Goal: Information Seeking & Learning: Learn about a topic

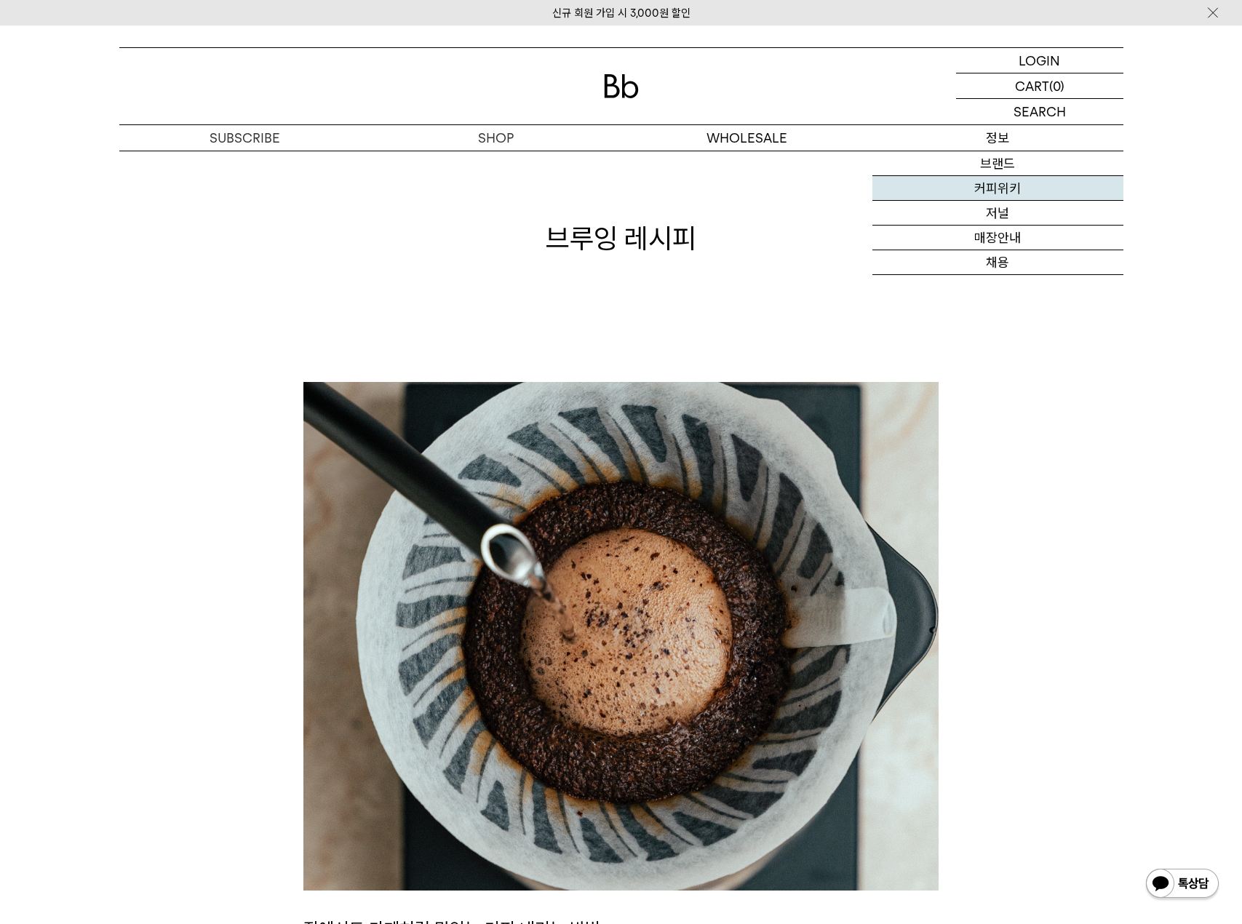
click at [1014, 194] on link "커피위키" at bounding box center [998, 188] width 251 height 25
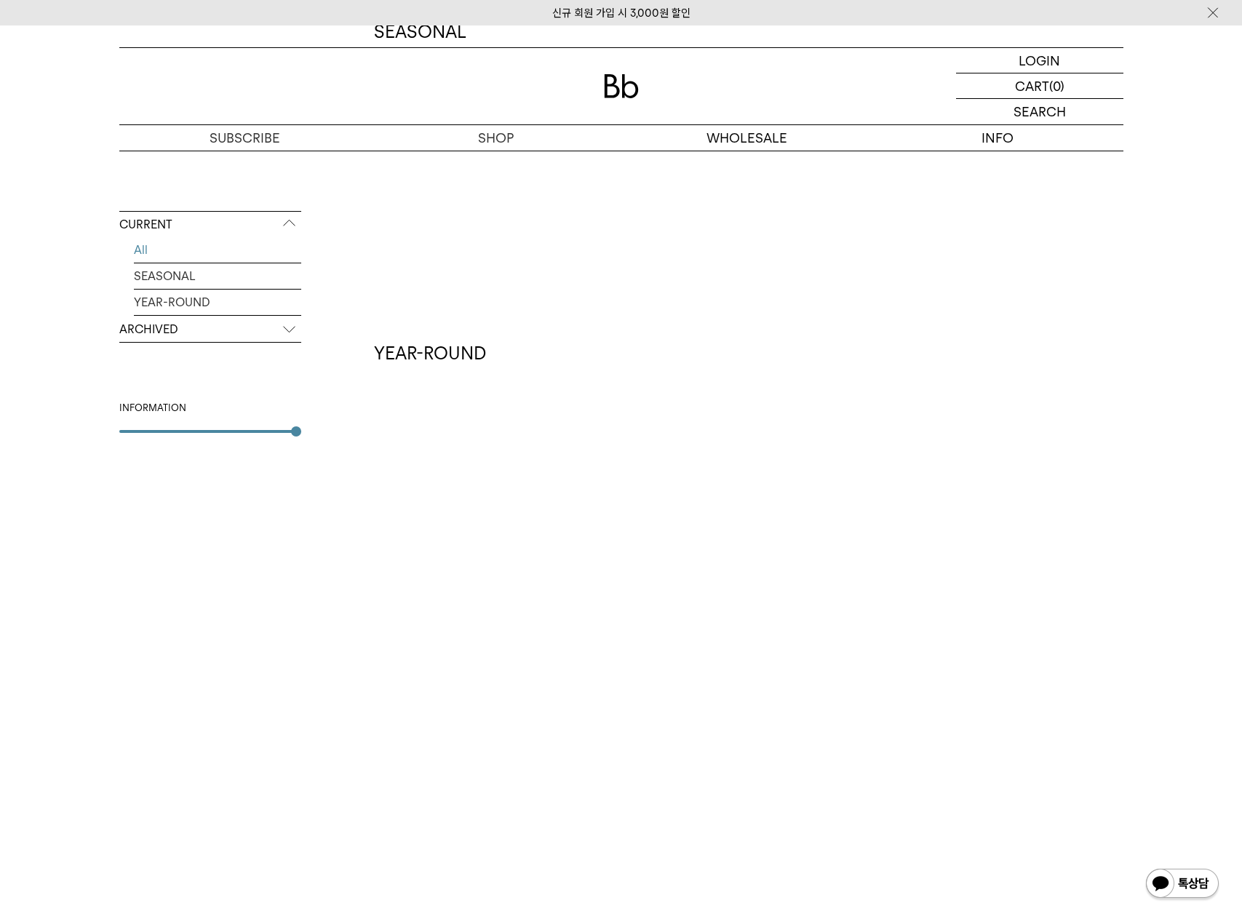
scroll to position [345, 0]
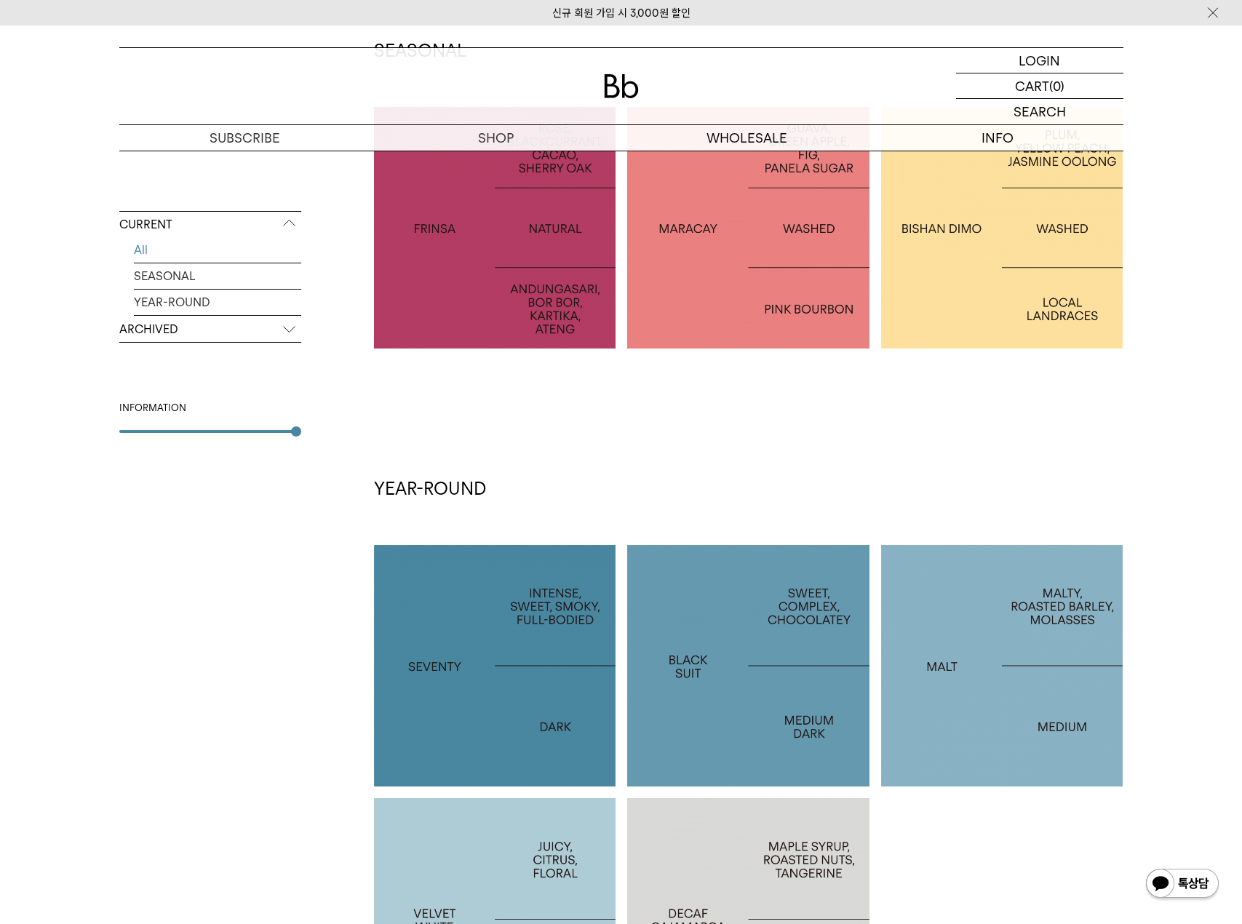
click at [226, 329] on p "ARCHIVED" at bounding box center [210, 330] width 182 height 26
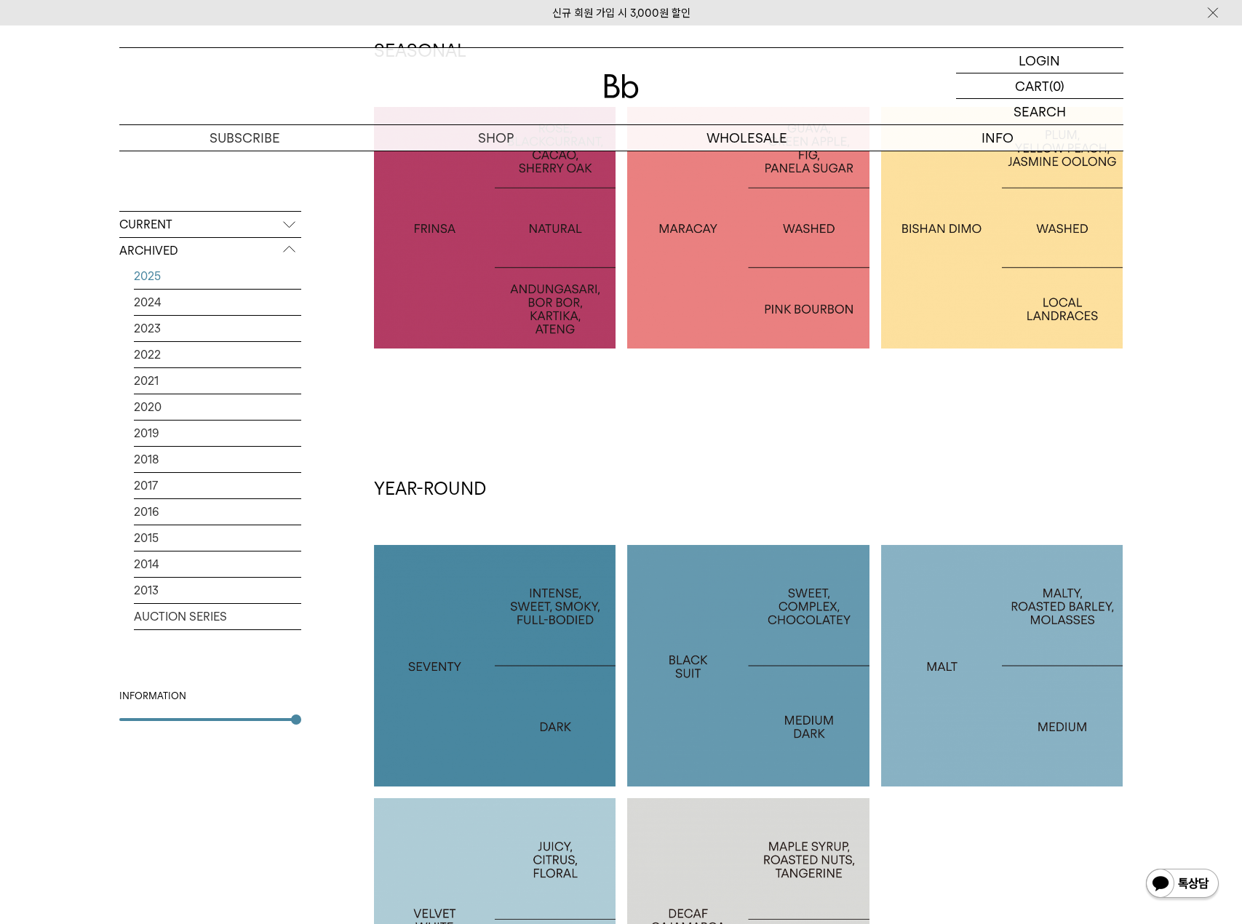
click at [199, 281] on link "2025" at bounding box center [217, 275] width 167 height 25
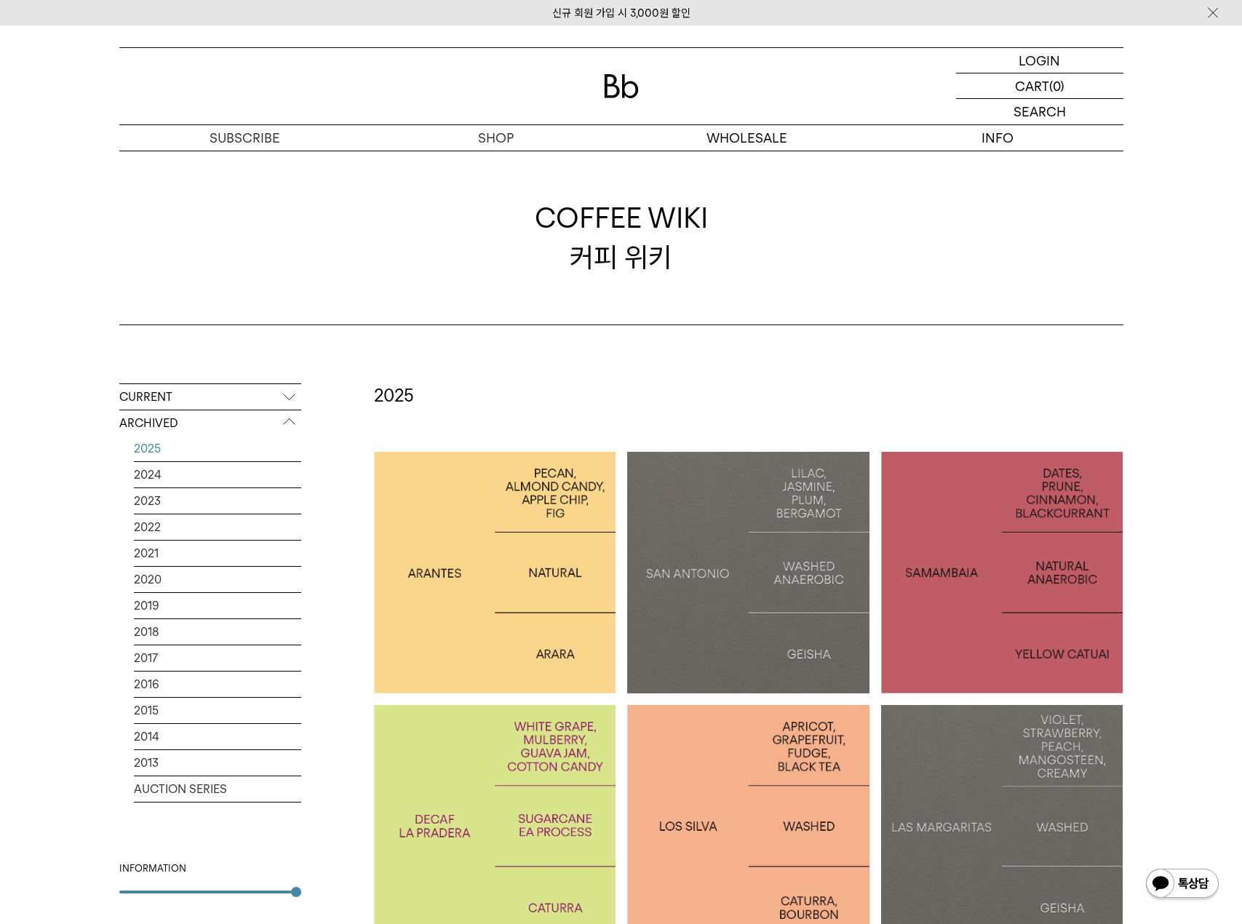
scroll to position [122, 0]
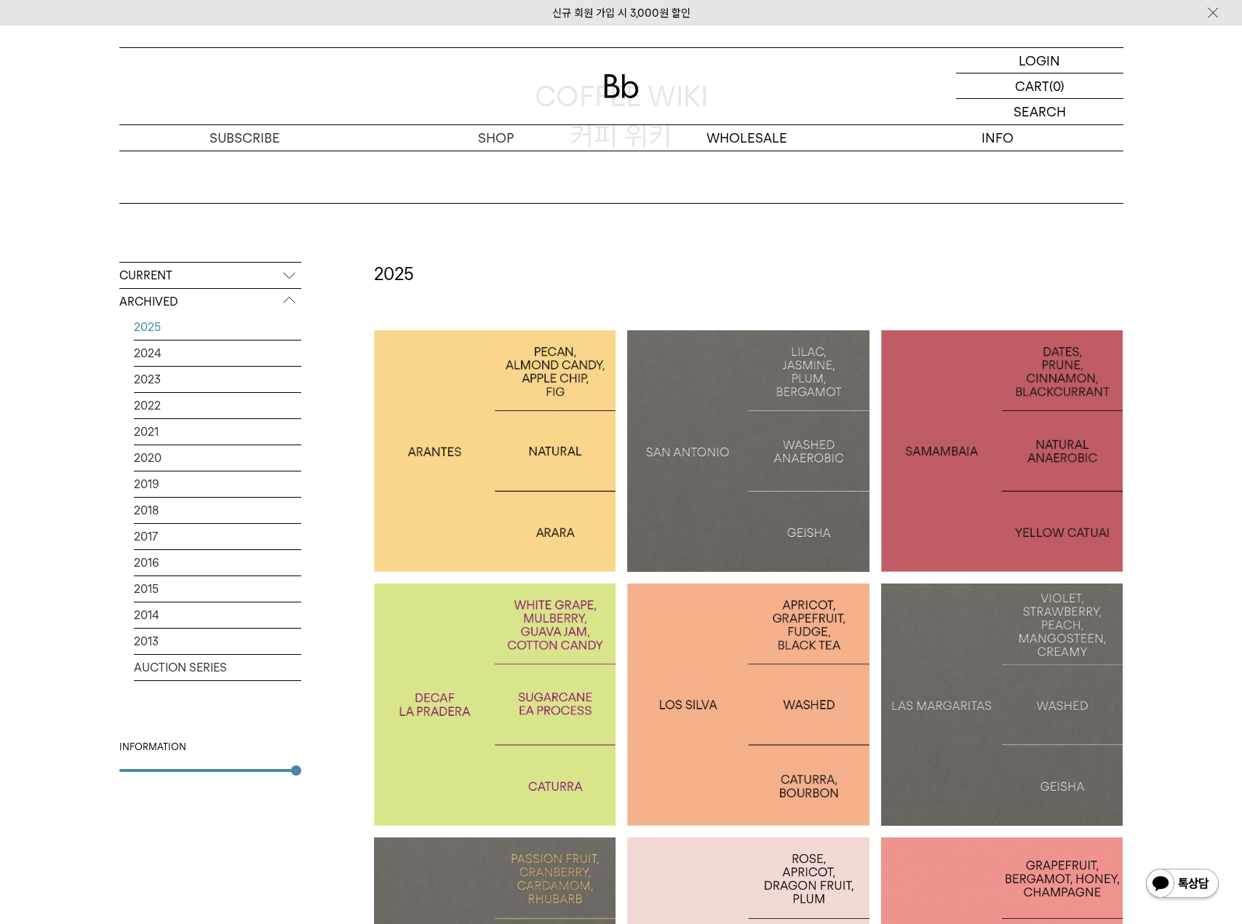
click at [742, 702] on p "PERU LOS SILVA" at bounding box center [748, 704] width 242 height 21
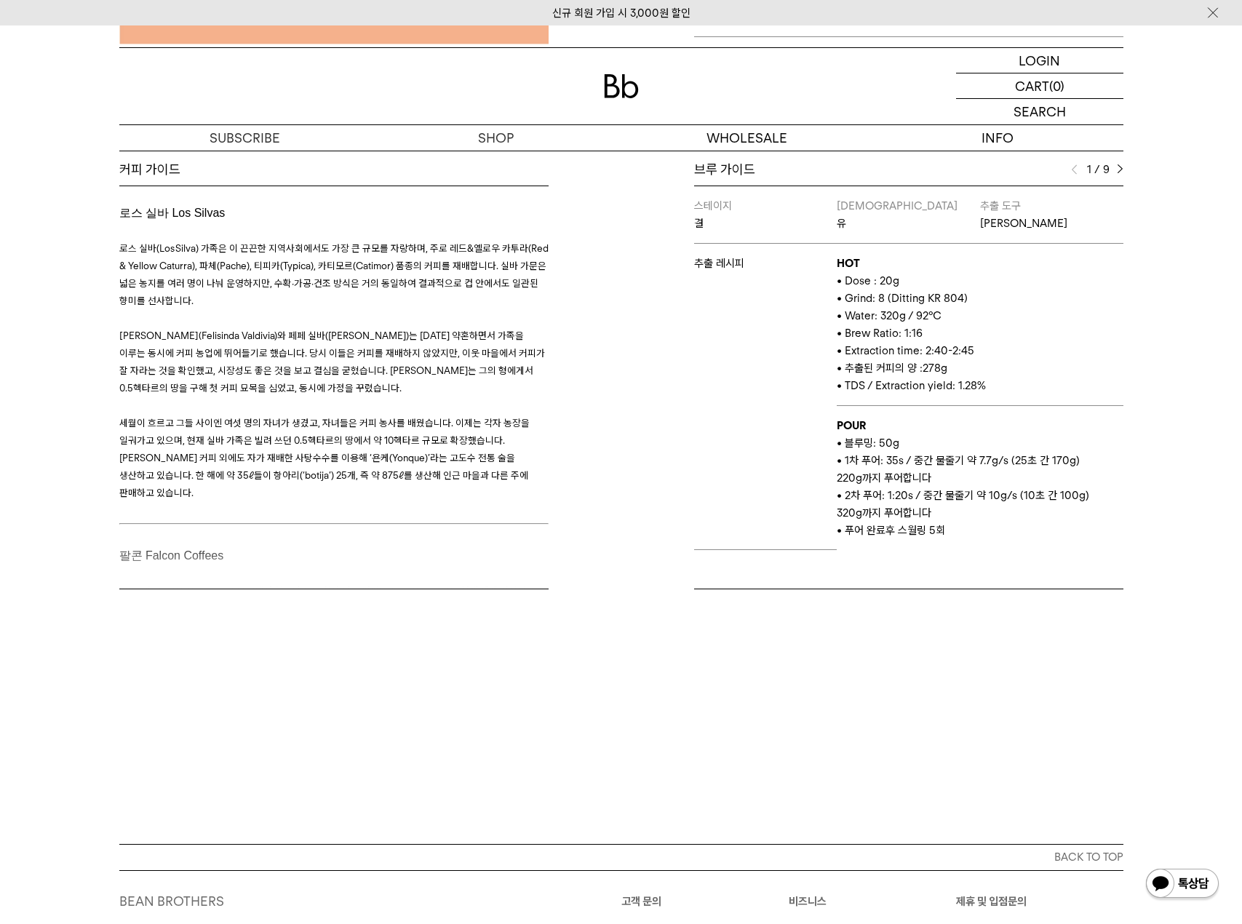
scroll to position [485, 0]
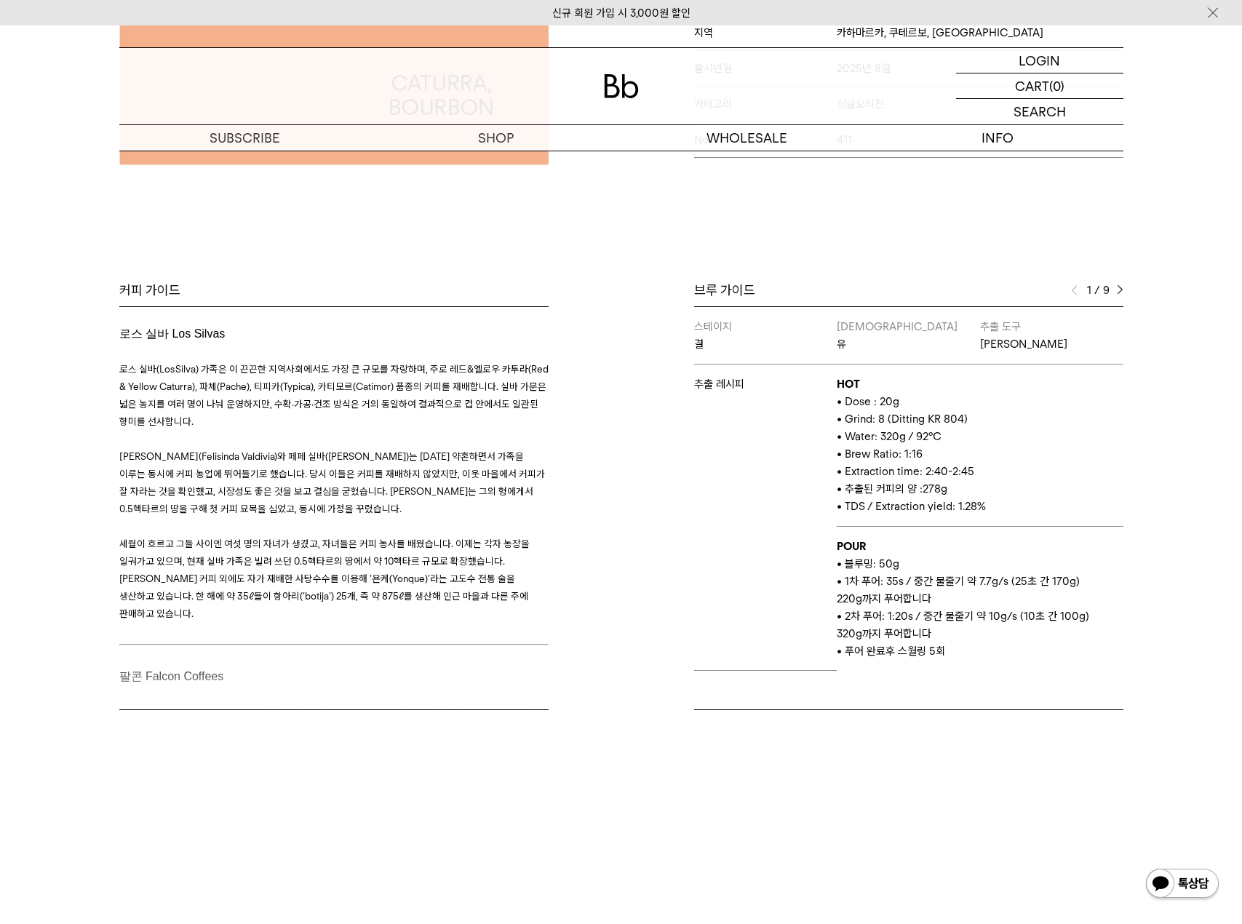
click at [1117, 292] on img at bounding box center [1120, 290] width 7 height 10
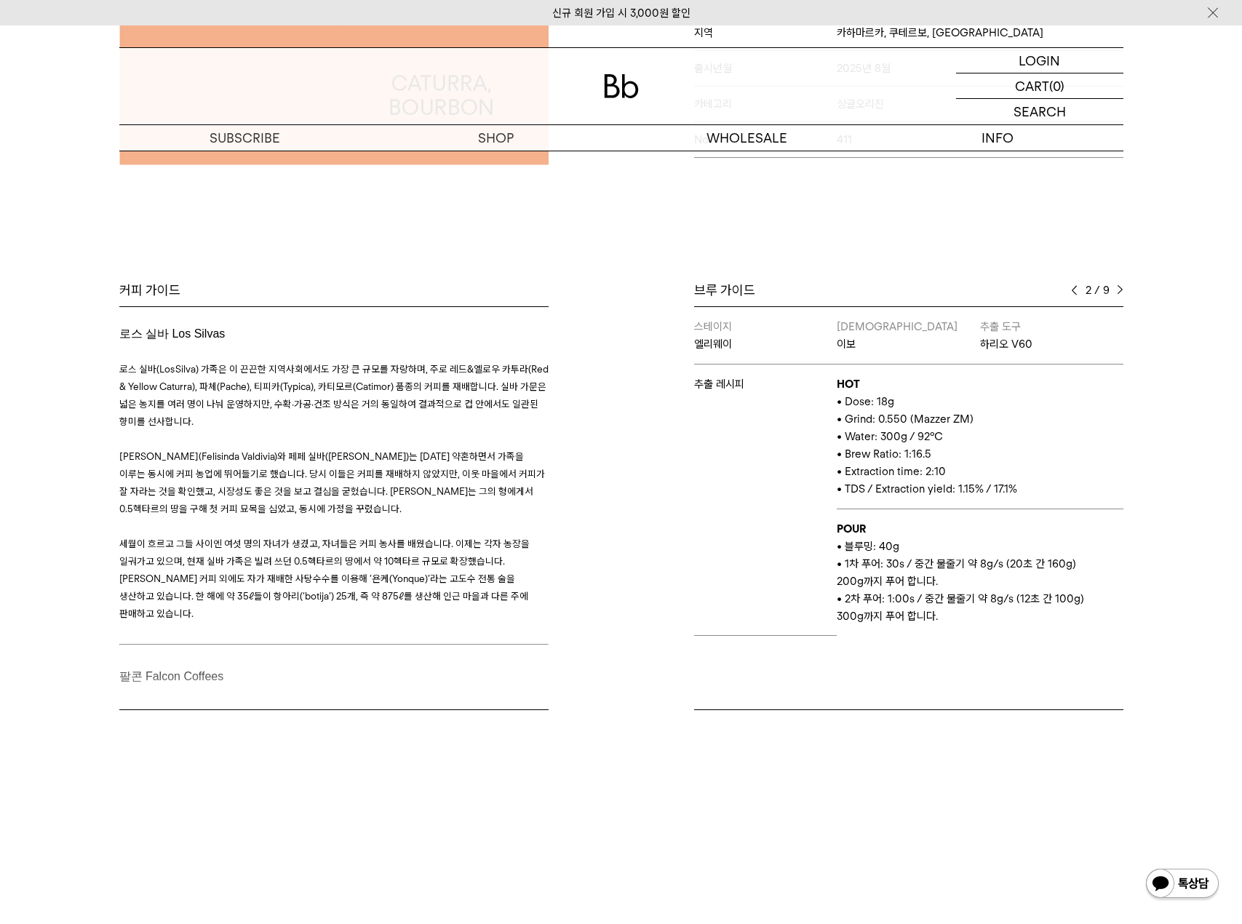
click at [1117, 292] on img at bounding box center [1120, 290] width 7 height 10
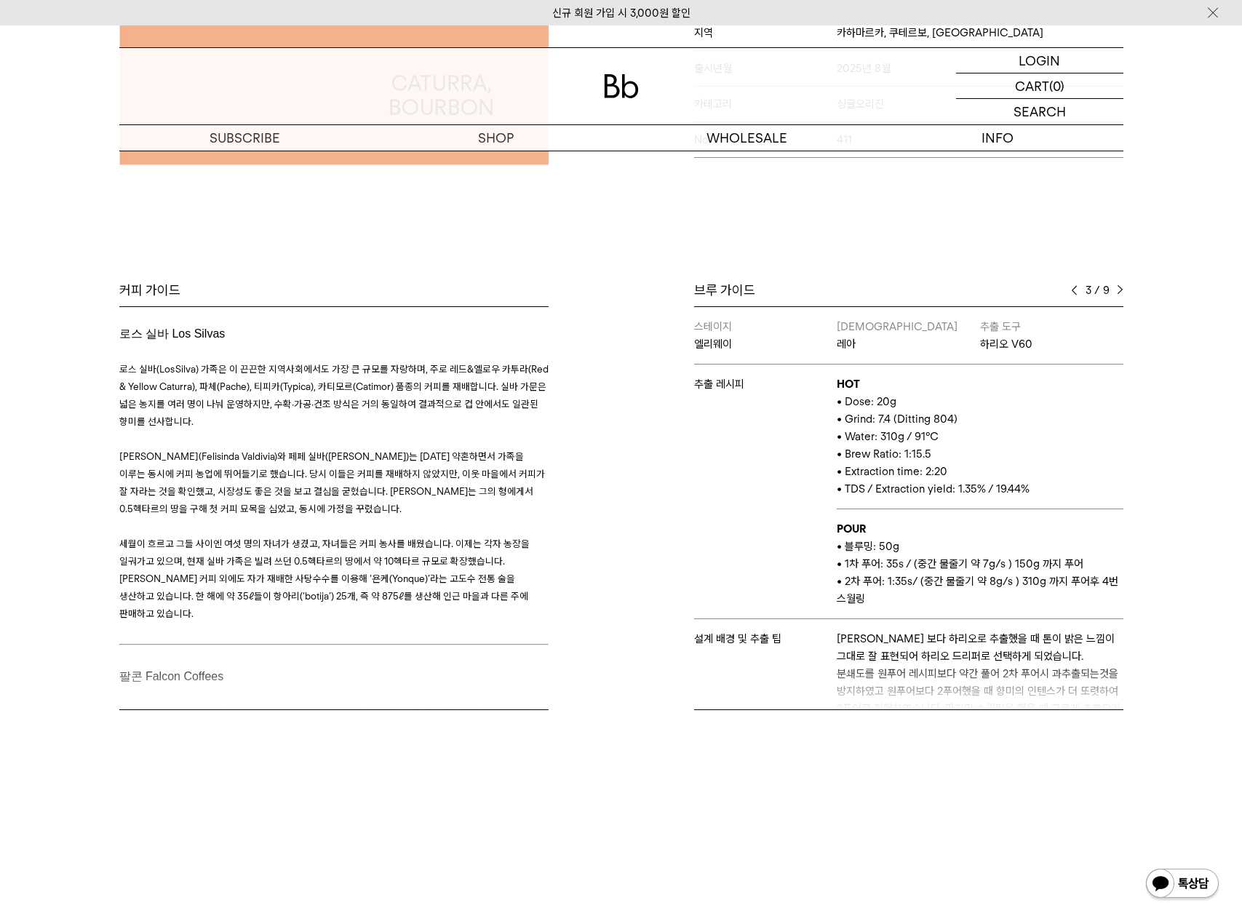
click at [1117, 292] on img at bounding box center [1120, 290] width 7 height 10
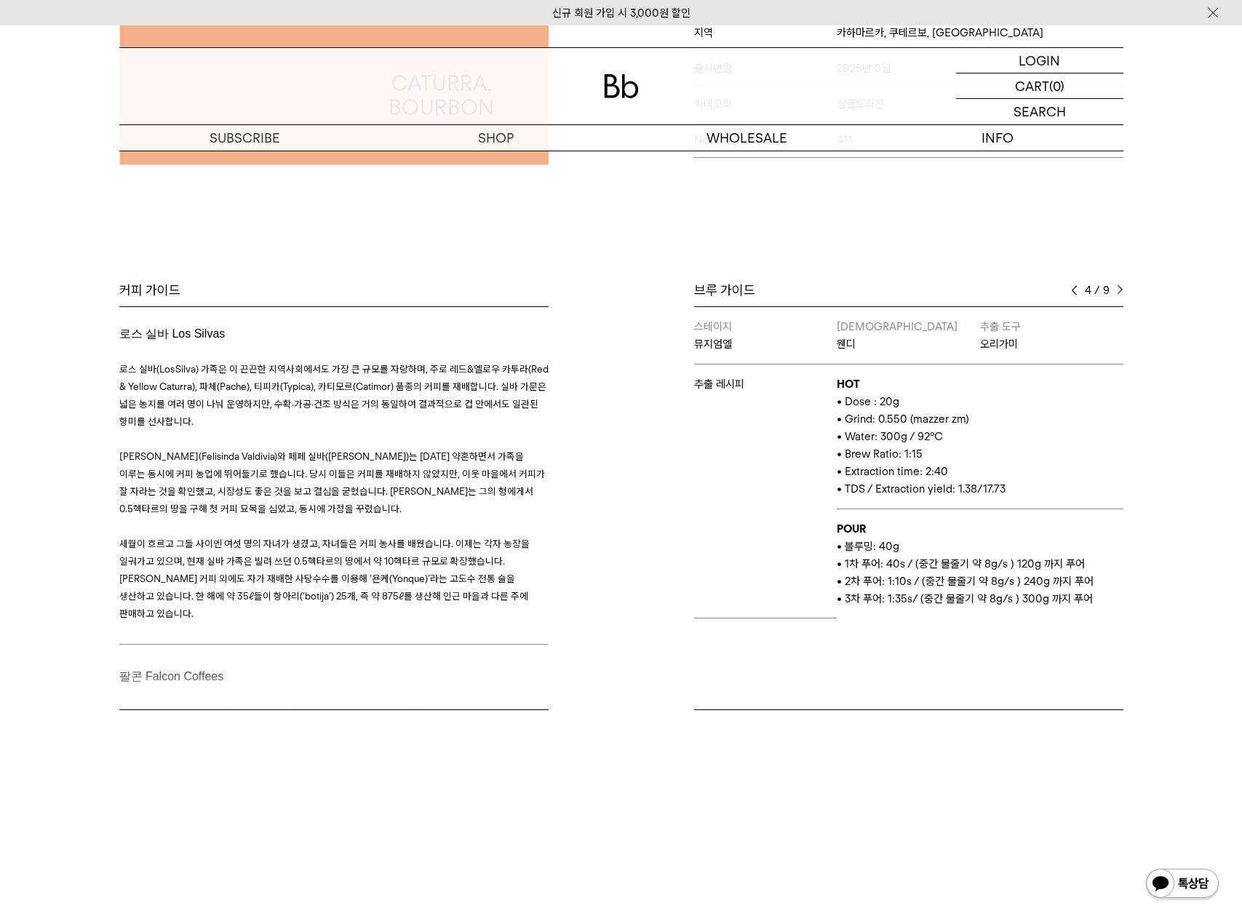
click at [1117, 292] on img at bounding box center [1120, 290] width 7 height 10
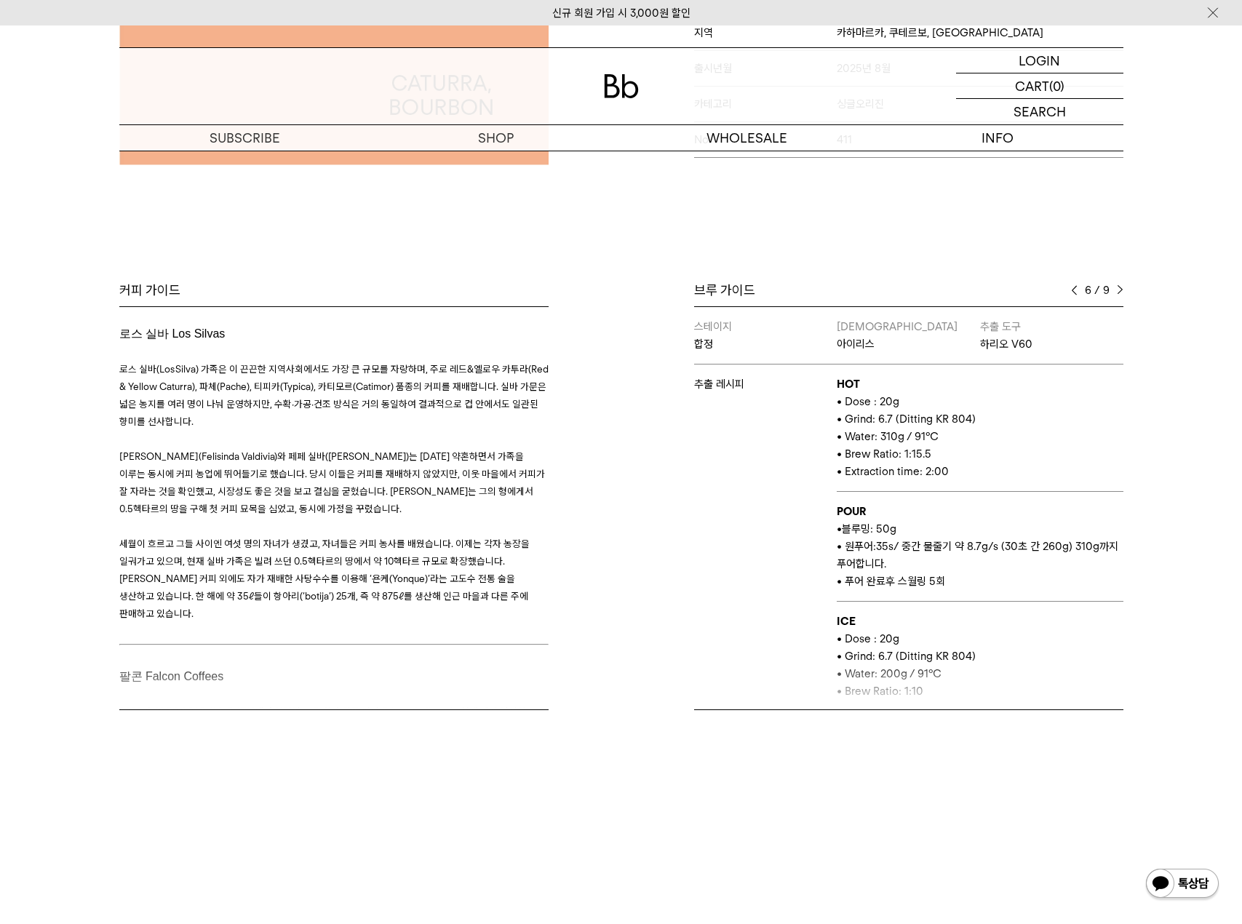
click at [1117, 292] on img at bounding box center [1120, 290] width 7 height 10
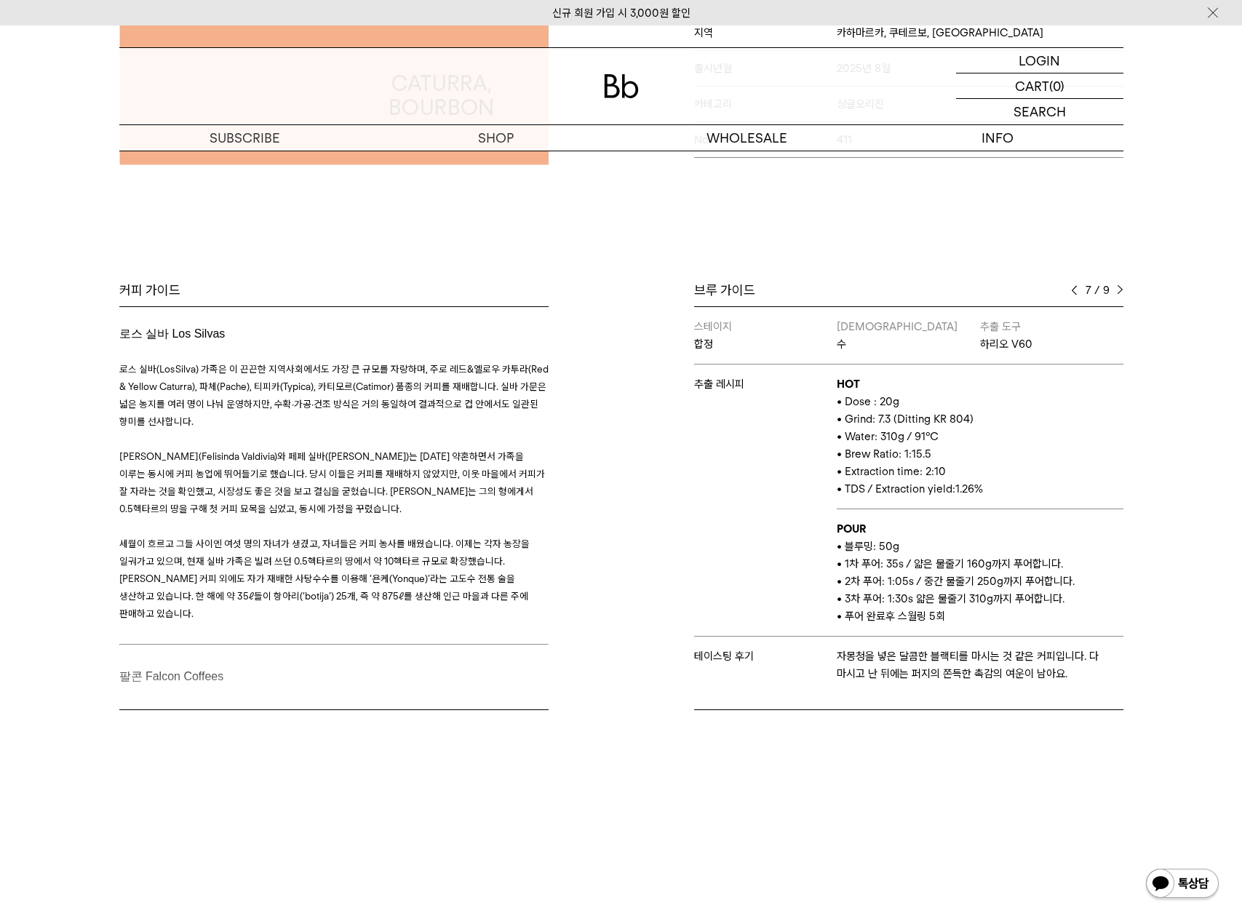
click at [1075, 291] on img at bounding box center [1074, 290] width 7 height 10
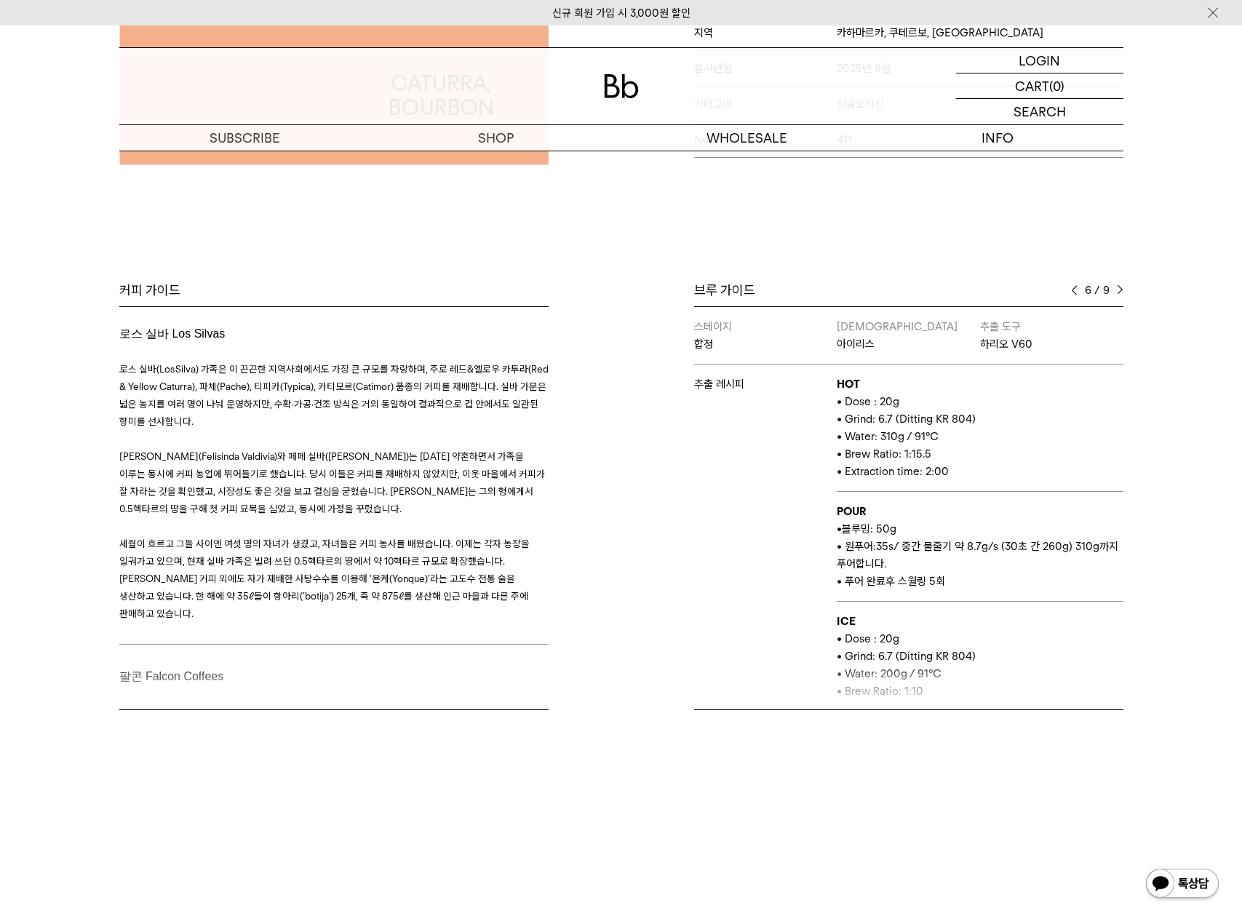
scroll to position [181, 0]
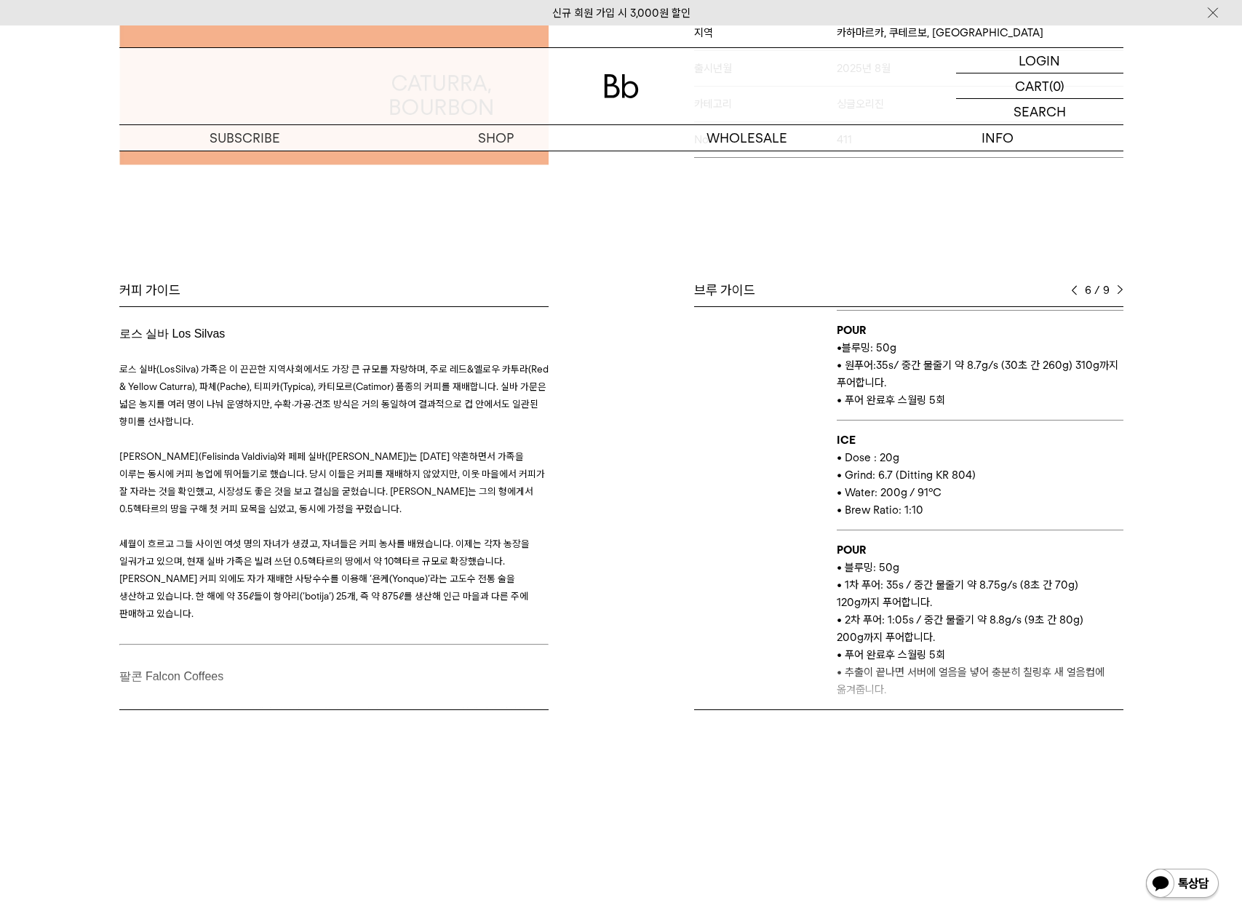
click at [1117, 291] on img at bounding box center [1120, 290] width 7 height 10
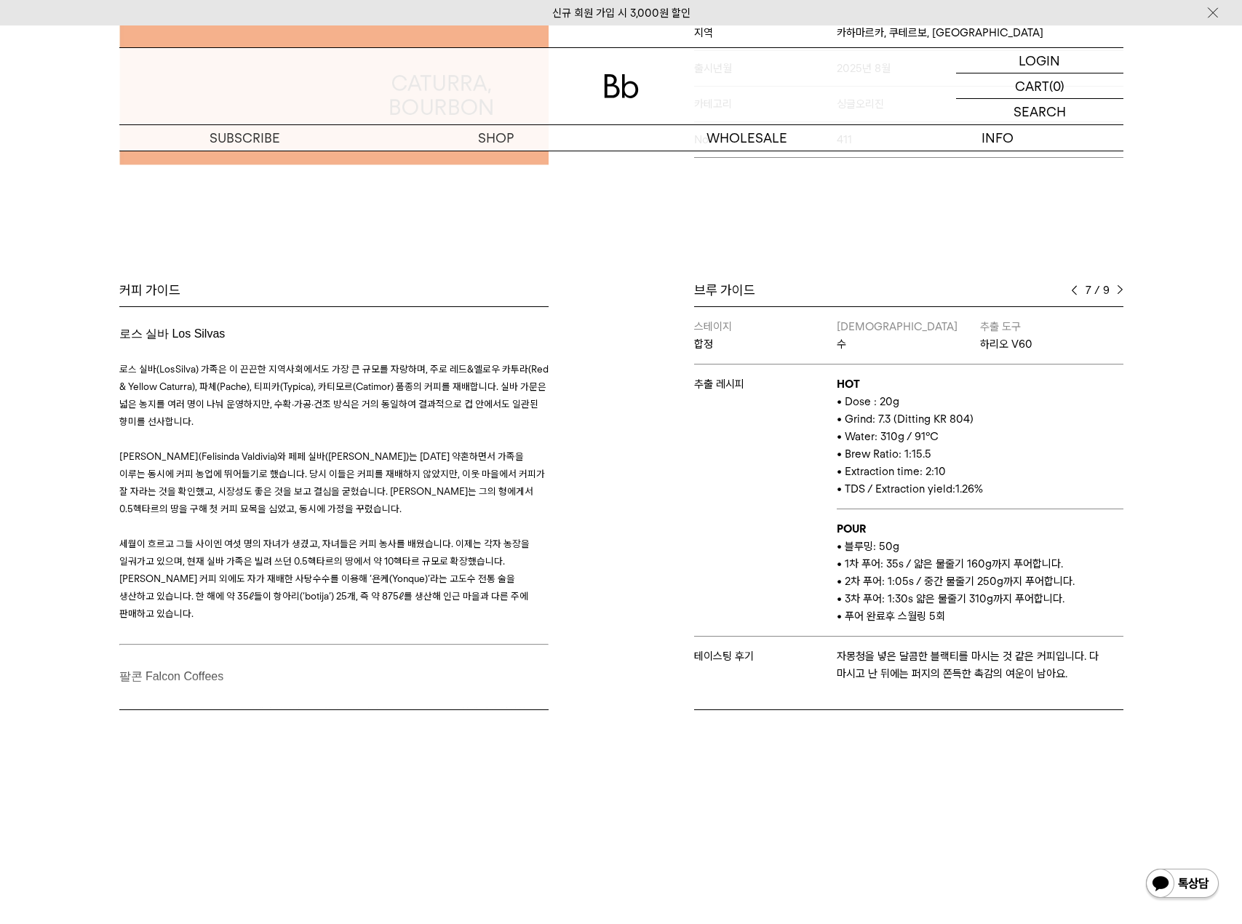
scroll to position [0, 0]
click at [1073, 290] on img at bounding box center [1074, 290] width 7 height 10
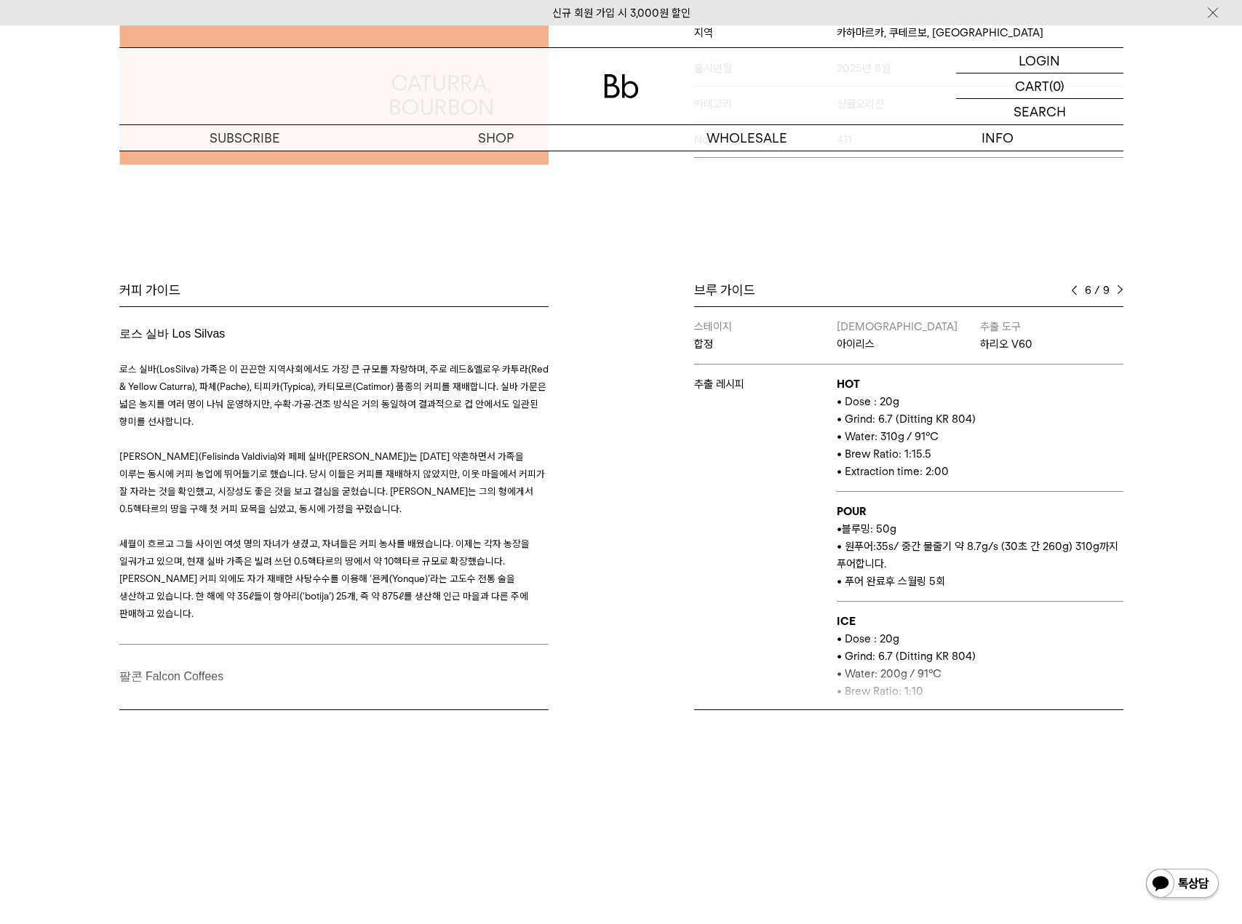
scroll to position [181, 0]
